Goal: Task Accomplishment & Management: Complete application form

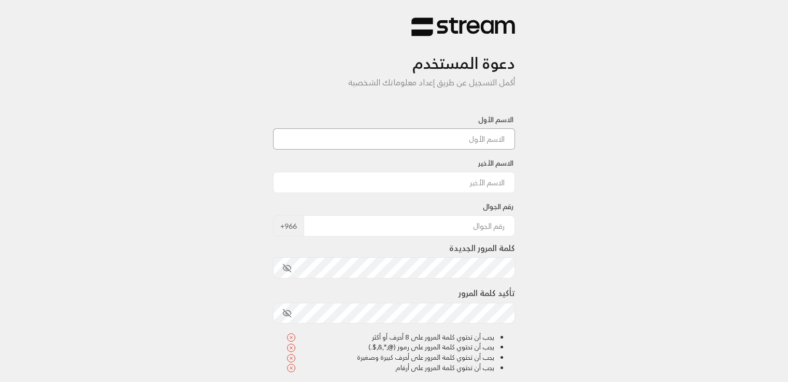
click at [476, 147] on input at bounding box center [394, 138] width 242 height 21
type input "[PERSON_NAME]"
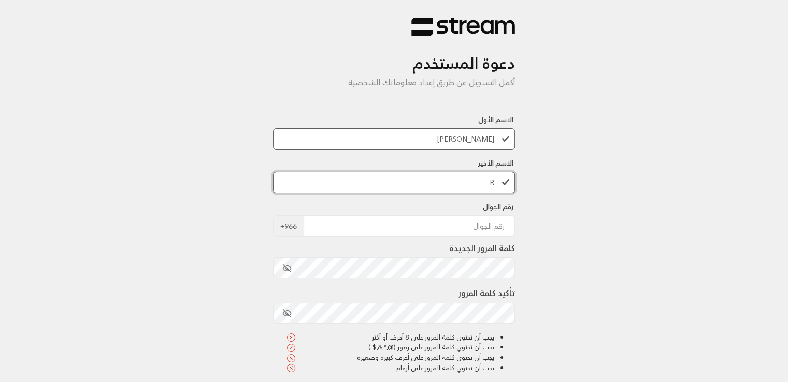
type input "R"
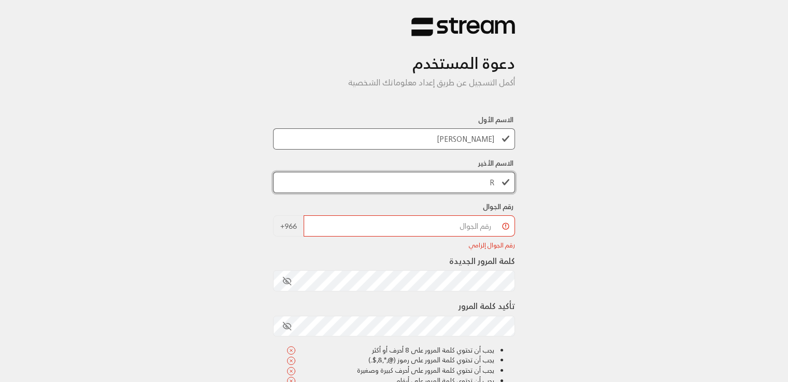
click at [455, 178] on input "R" at bounding box center [394, 182] width 242 height 21
type input "Rashad"
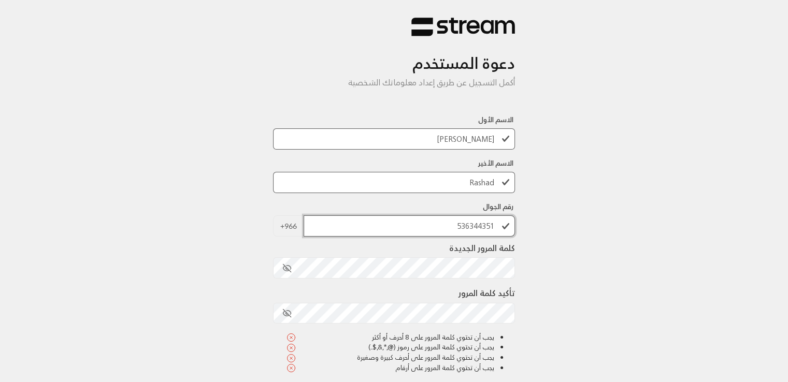
type input "536344351"
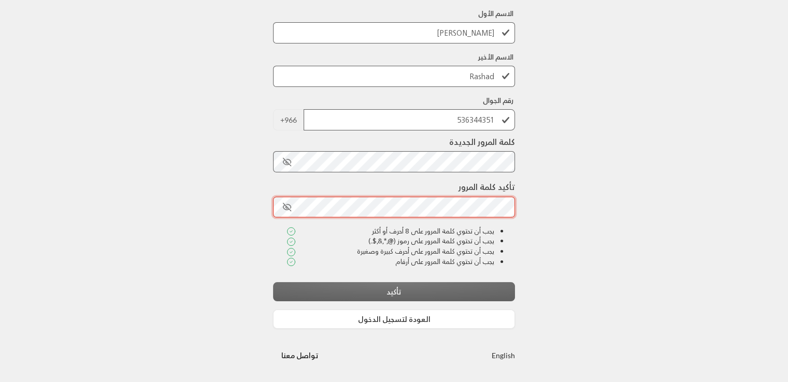
scroll to position [106, 0]
click at [440, 252] on div "يجب أن تحتوي كلمة المرور على أحرف كبيرة وصغيرة" at bounding box center [390, 252] width 208 height 10
click at [286, 160] on icon "toggle password visibility" at bounding box center [286, 162] width 9 height 9
click at [283, 210] on icon "toggle password visibility" at bounding box center [286, 207] width 9 height 9
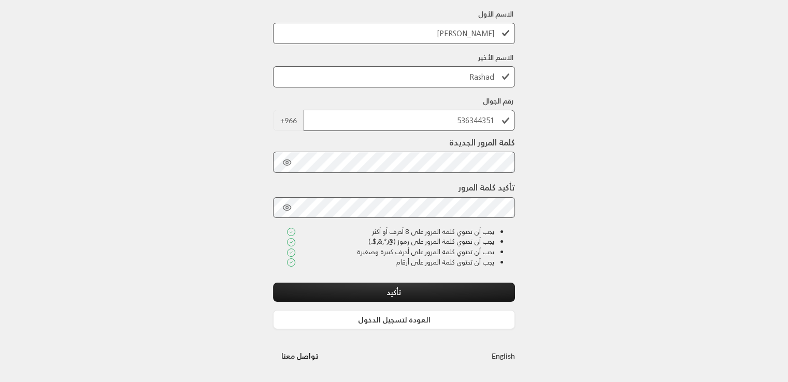
click at [562, 181] on div "دعوة المستخدم أكمل التسجيل عن طريق إعداد معلوماتك الشخصية الاسم الأول [PERSON_N…" at bounding box center [394, 138] width 788 height 488
click at [433, 293] on button "تأكيد" at bounding box center [394, 292] width 242 height 19
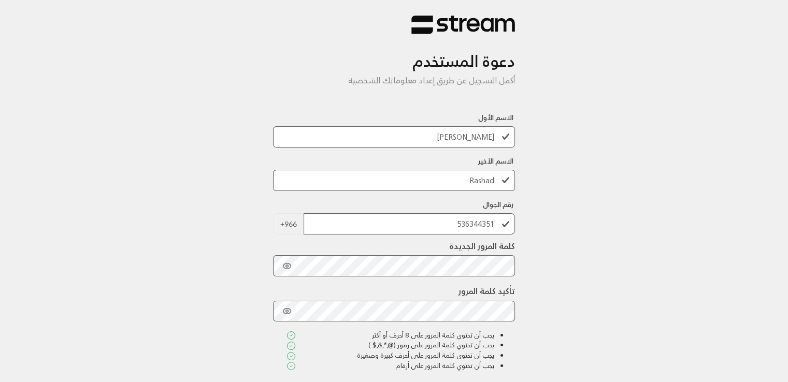
scroll to position [0, 0]
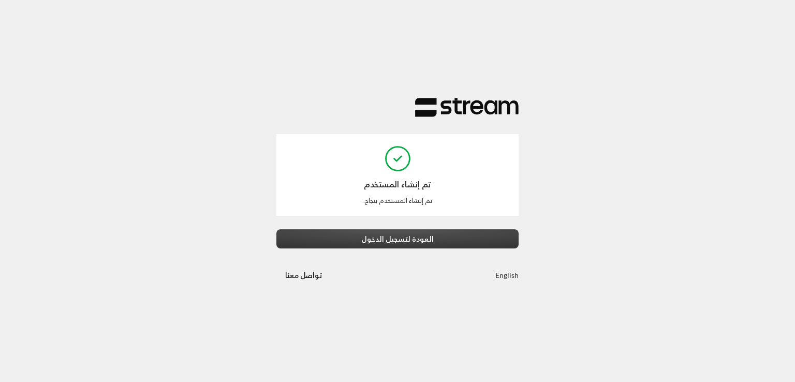
click at [438, 239] on button "العودة لتسجيل الدخول" at bounding box center [398, 238] width 242 height 19
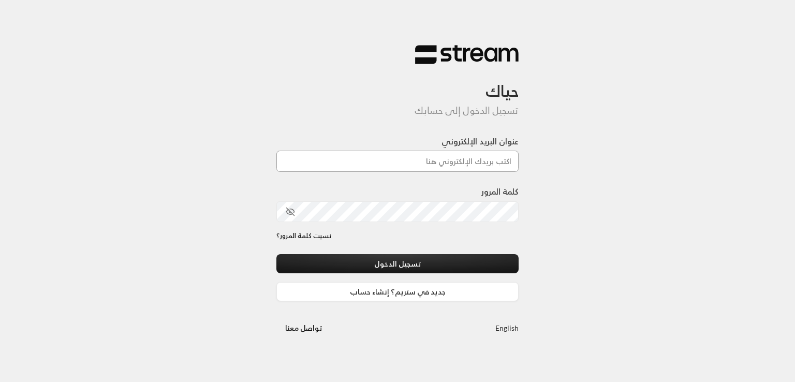
click at [441, 154] on input "عنوان البريد الإلكتروني" at bounding box center [398, 161] width 242 height 21
click at [463, 161] on input "عنوان البريد الإلكتروني" at bounding box center [398, 161] width 242 height 21
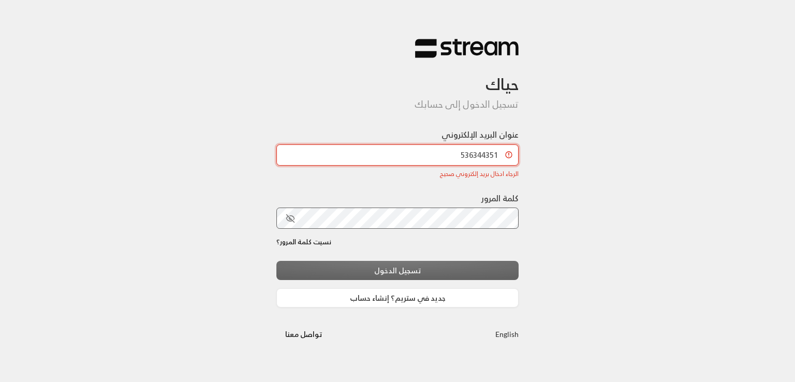
click at [432, 157] on input "536344351" at bounding box center [398, 154] width 242 height 21
paste input "[EMAIL_ADDRESS][DOMAIN_NAME]"
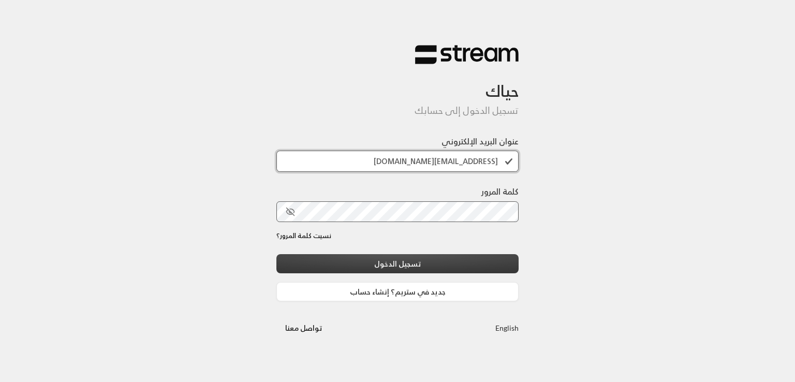
type input "[EMAIL_ADDRESS][DOMAIN_NAME]"
click at [439, 262] on button "تسجيل الدخول" at bounding box center [398, 263] width 242 height 19
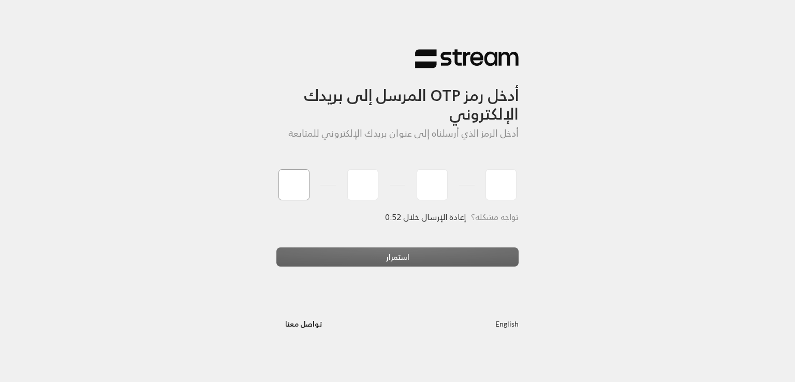
type input "1"
type input "2"
type input "3"
type input "4"
click at [424, 262] on div "أدخل رمز OTP المرسل إلى بريدك الإلكتروني أدخل الرمز الذي أرسلناه إلى عنوان بريد…" at bounding box center [397, 191] width 795 height 382
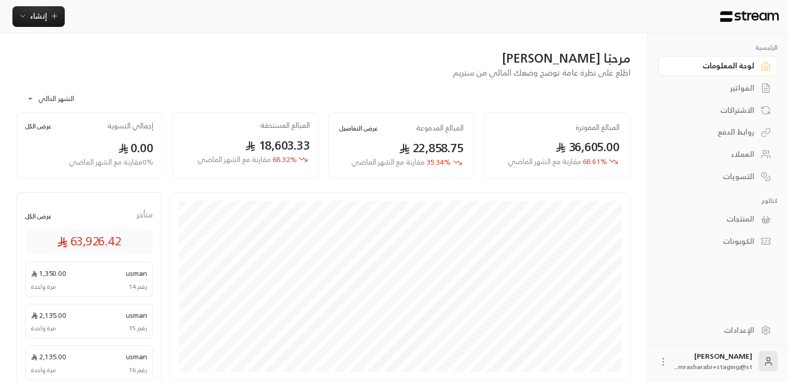
click at [711, 90] on div "الفواتير" at bounding box center [712, 88] width 83 height 10
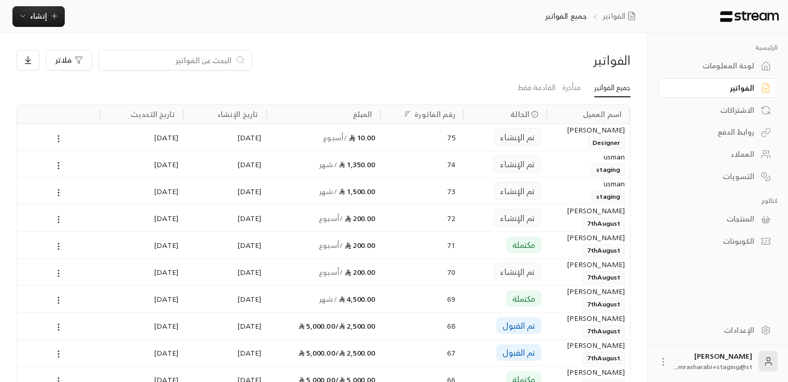
click at [178, 57] on input at bounding box center [168, 59] width 126 height 11
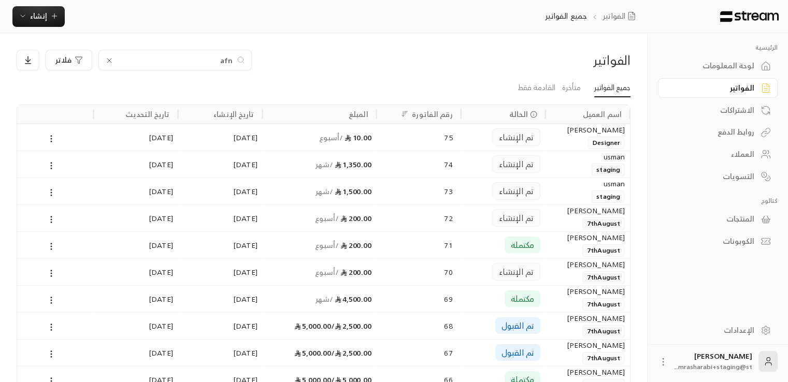
type input "afna"
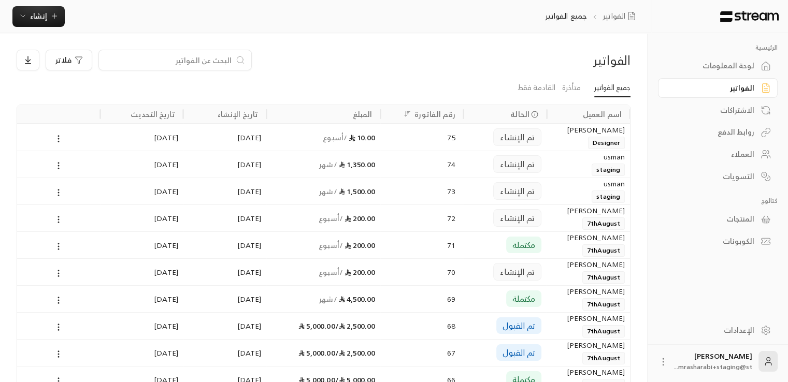
click at [746, 117] on link "الاشتراكات" at bounding box center [718, 110] width 120 height 20
